Goal: Find specific page/section: Find specific page/section

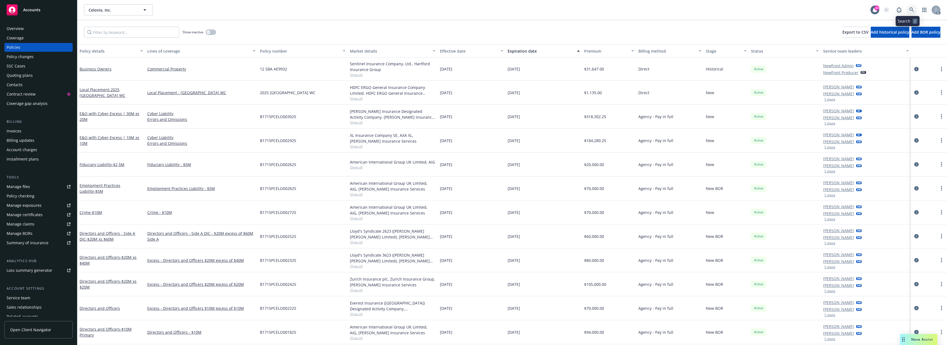
click at [906, 6] on link at bounding box center [911, 9] width 11 height 11
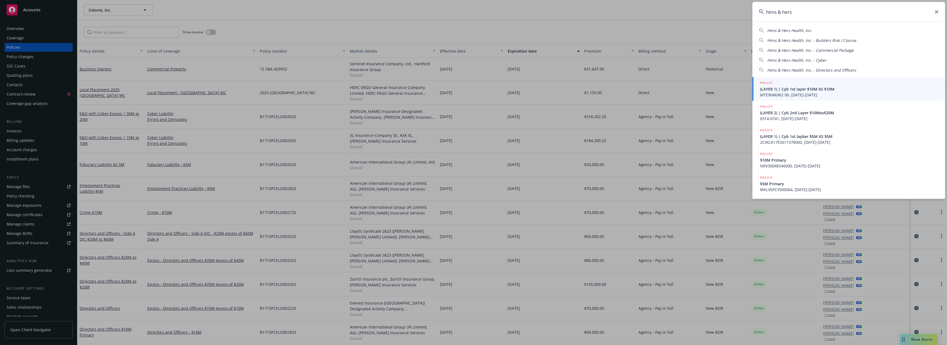
click at [817, 30] on div "Hims & Hers Health, Inc." at bounding box center [849, 31] width 180 height 6
type input "Hims & Hers Health, Inc."
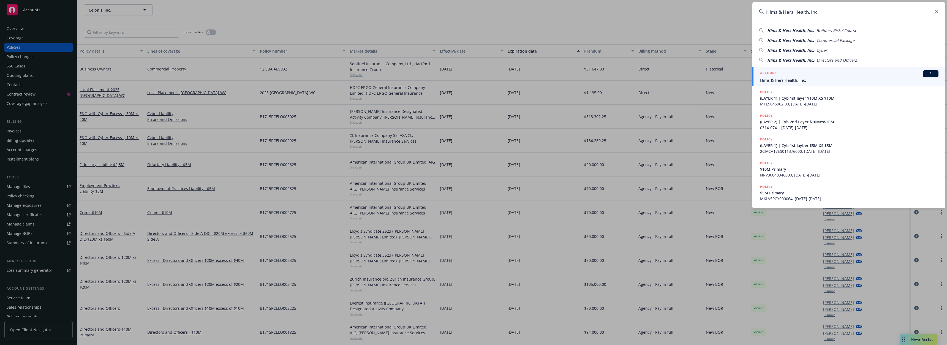
click at [780, 78] on span "Hims & Hers Health, Inc." at bounding box center [849, 80] width 178 height 6
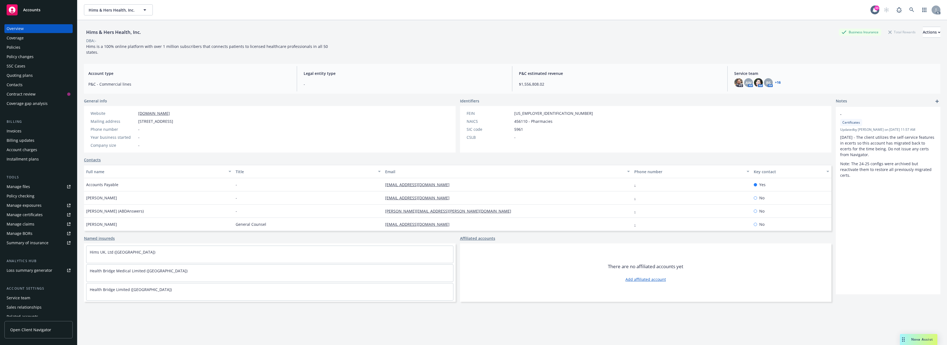
click at [23, 49] on div "Policies" at bounding box center [39, 47] width 64 height 9
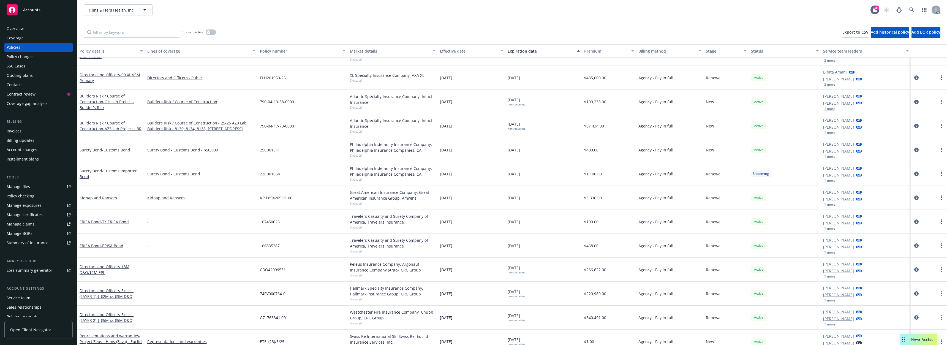
scroll to position [840, 0]
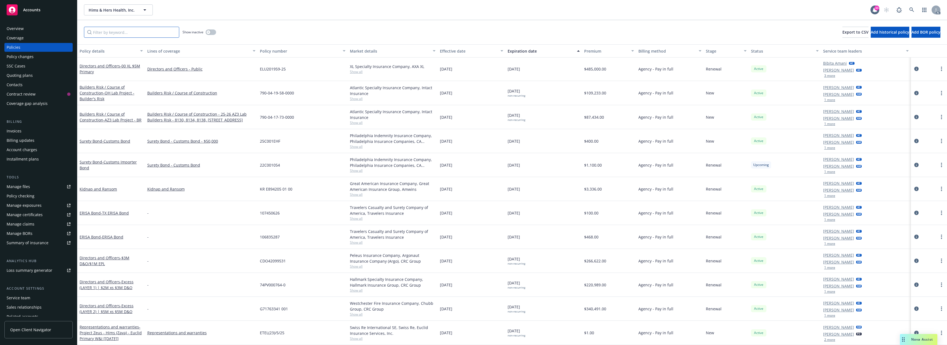
click at [109, 37] on input "Filter by keyword..." at bounding box center [131, 32] width 95 height 11
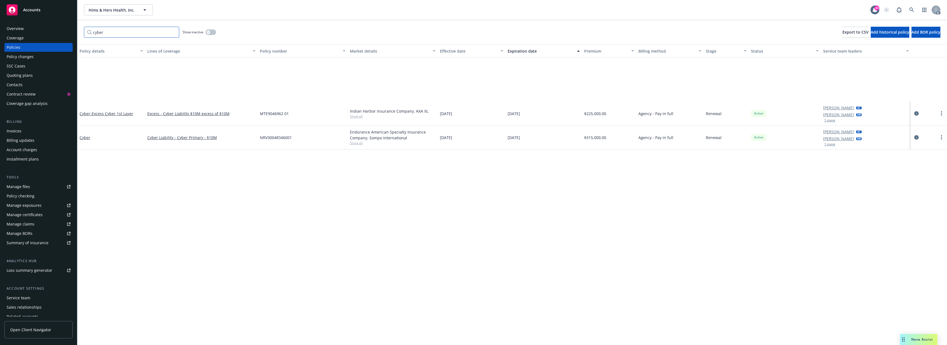
scroll to position [0, 0]
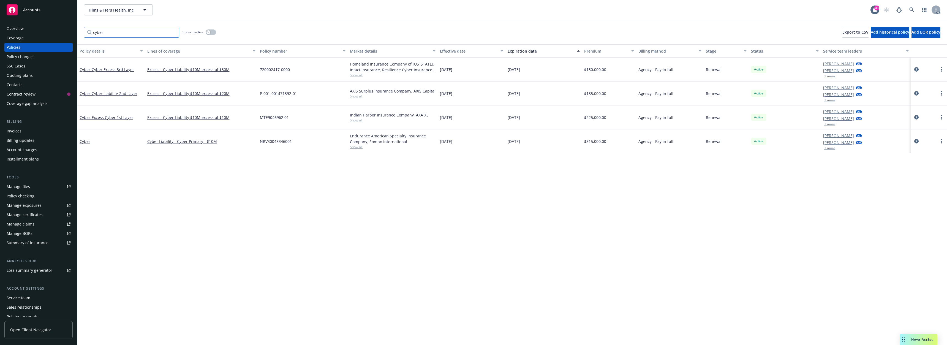
type input "cyber"
